Goal: Transaction & Acquisition: Purchase product/service

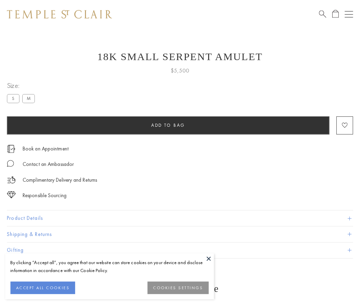
scroll to position [0, 0]
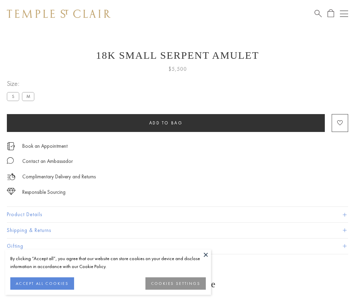
click at [166, 123] on span "Add to bag" at bounding box center [166, 123] width 34 height 6
